Goal: Check status

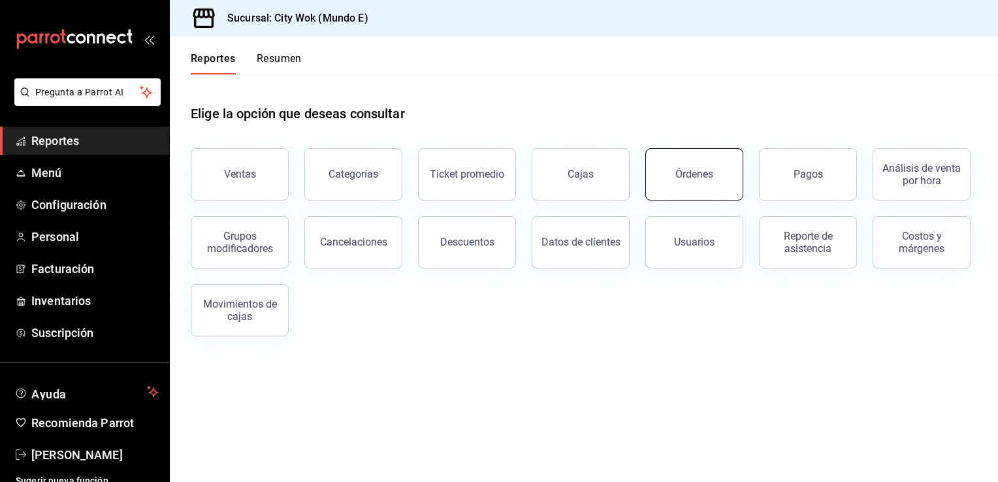
click at [713, 176] on button "Órdenes" at bounding box center [694, 174] width 98 height 52
